Goal: Information Seeking & Learning: Check status

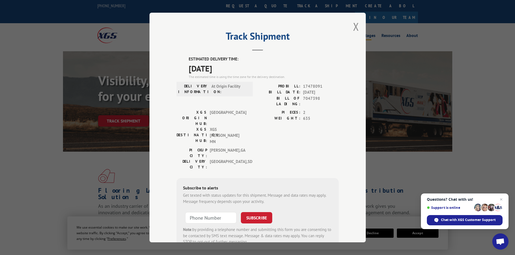
click at [354, 24] on button "Close modal" at bounding box center [356, 26] width 6 height 14
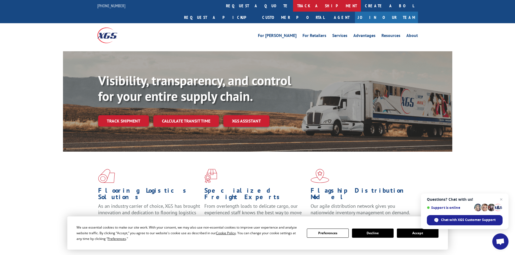
click at [293, 6] on link "track a shipment" at bounding box center [327, 6] width 68 height 12
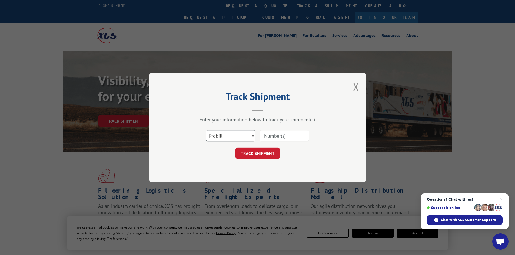
click at [230, 135] on select "Select category... Probill BOL PO" at bounding box center [231, 135] width 50 height 11
select select "bol"
click at [206, 130] on select "Select category... Probill BOL PO" at bounding box center [231, 135] width 50 height 11
paste input "7025551"
type input "7025551"
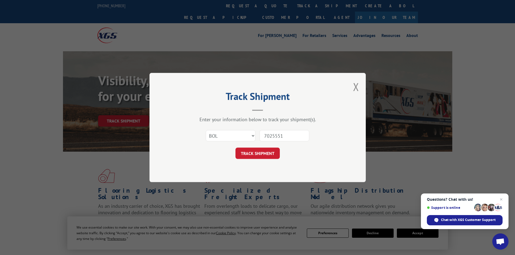
click at [258, 147] on form "Select category... Probill BOL PO 7025551 TRACK SHIPMENT" at bounding box center [257, 143] width 162 height 32
click at [259, 153] on button "TRACK SHIPMENT" at bounding box center [257, 153] width 44 height 11
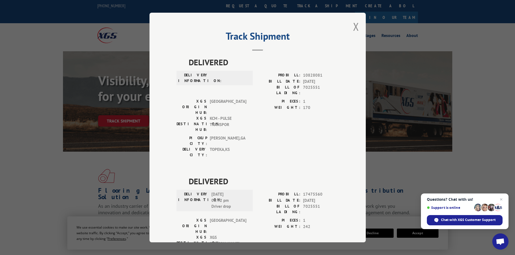
scroll to position [13, 0]
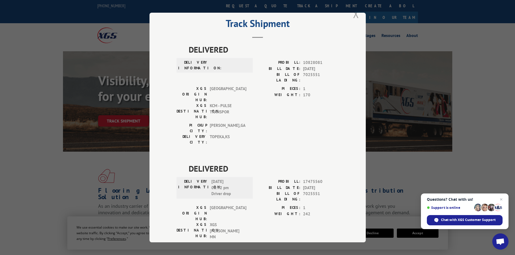
click at [354, 14] on button "Close modal" at bounding box center [356, 14] width 6 height 14
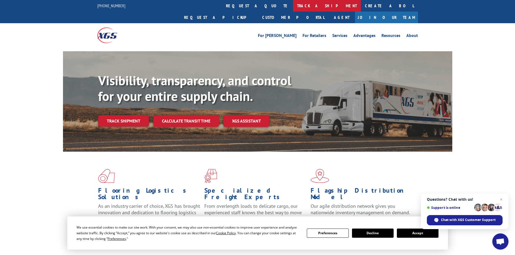
click at [293, 5] on link "track a shipment" at bounding box center [327, 6] width 68 height 12
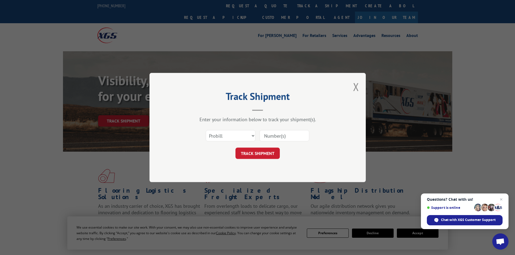
scroll to position [0, 0]
click at [228, 139] on select "Select category... Probill BOL PO" at bounding box center [231, 135] width 50 height 11
select select "bol"
click at [206, 130] on select "Select category... Probill BOL PO" at bounding box center [231, 135] width 50 height 11
paste input "7025551"
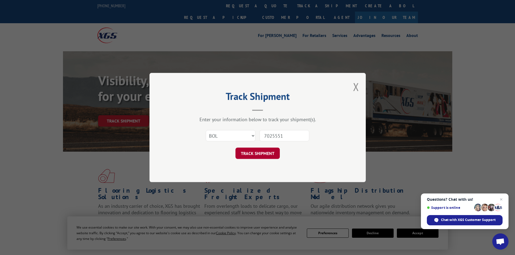
type input "7025551"
click at [257, 153] on button "TRACK SHIPMENT" at bounding box center [257, 153] width 44 height 11
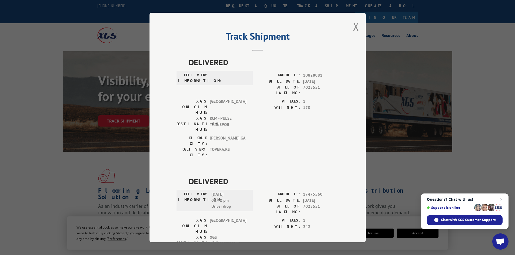
scroll to position [13, 0]
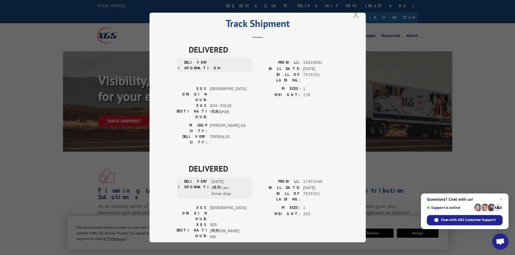
click at [354, 14] on button "Close modal" at bounding box center [356, 14] width 6 height 14
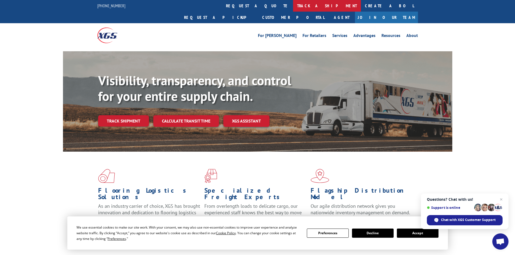
click at [293, 5] on link "track a shipment" at bounding box center [327, 6] width 68 height 12
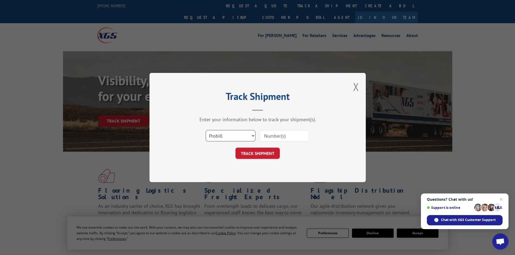
click at [222, 135] on select "Select category... Probill BOL PO" at bounding box center [231, 135] width 50 height 11
select select "bol"
click at [206, 130] on select "Select category... Probill BOL PO" at bounding box center [231, 135] width 50 height 11
paste input "7025551"
type input "7025551"
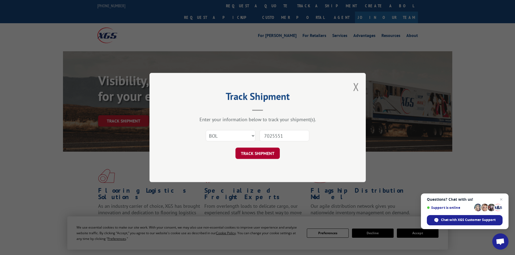
click at [254, 157] on button "TRACK SHIPMENT" at bounding box center [257, 153] width 44 height 11
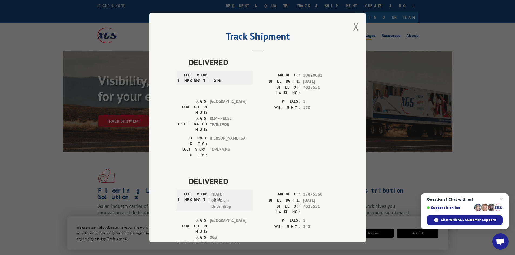
drag, startPoint x: 355, startPoint y: 27, endPoint x: 352, endPoint y: 27, distance: 2.7
click at [355, 27] on button "Close modal" at bounding box center [356, 26] width 6 height 14
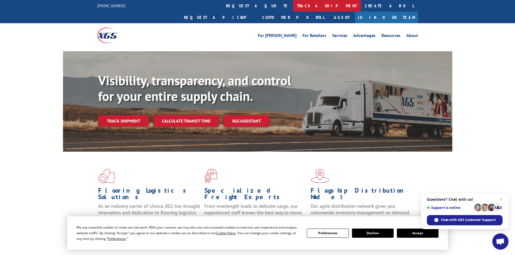
click at [293, 7] on link "track a shipment" at bounding box center [327, 6] width 68 height 12
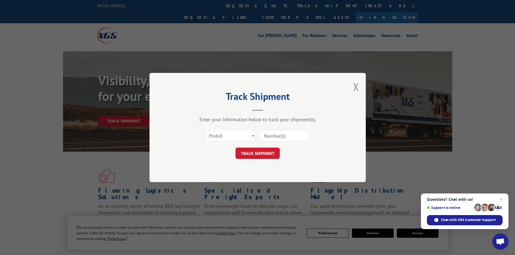
click at [223, 130] on div "Select category... Probill BOL PO" at bounding box center [230, 136] width 49 height 12
click at [225, 134] on select "Select category... Probill BOL PO" at bounding box center [231, 135] width 50 height 11
select select "bol"
click at [206, 130] on select "Select category... Probill BOL PO" at bounding box center [231, 135] width 50 height 11
paste input "5404005"
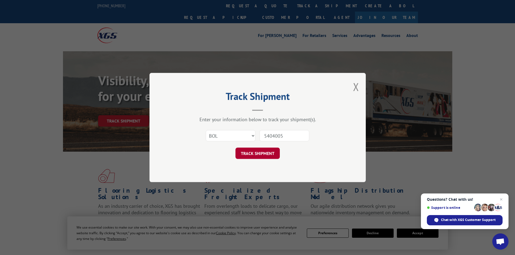
type input "5404005"
click at [256, 152] on button "TRACK SHIPMENT" at bounding box center [257, 153] width 44 height 11
